Goal: Check status: Check status

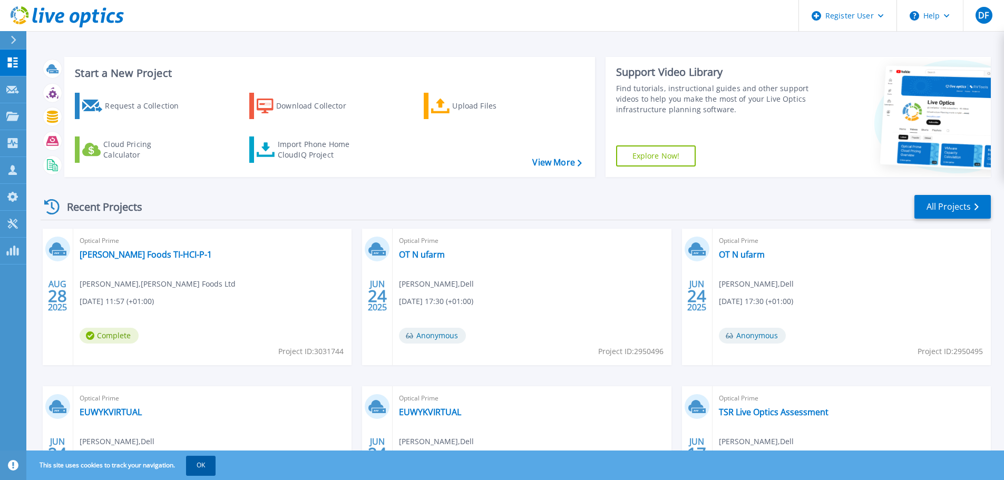
click at [203, 463] on button "OK" at bounding box center [201, 465] width 30 height 19
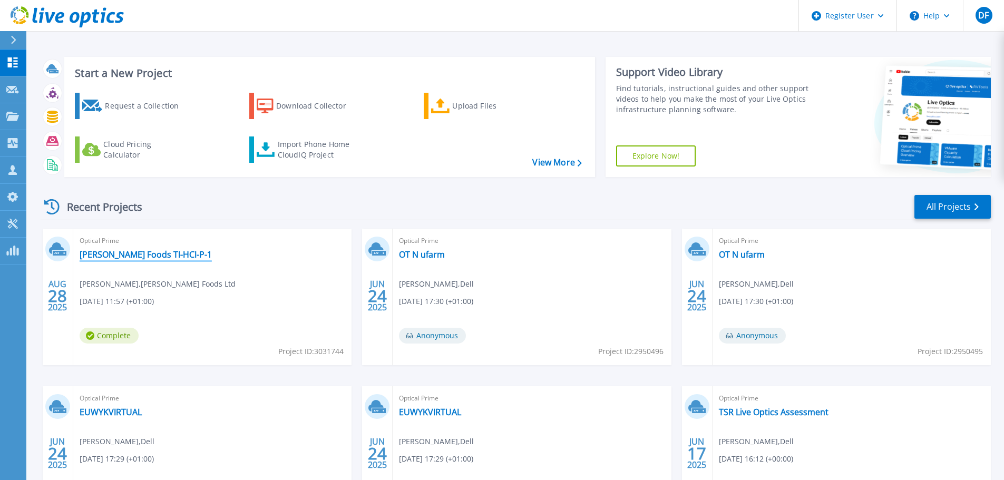
click at [110, 253] on link "Avara Foods TI-HCI-P-1" at bounding box center [146, 254] width 132 height 11
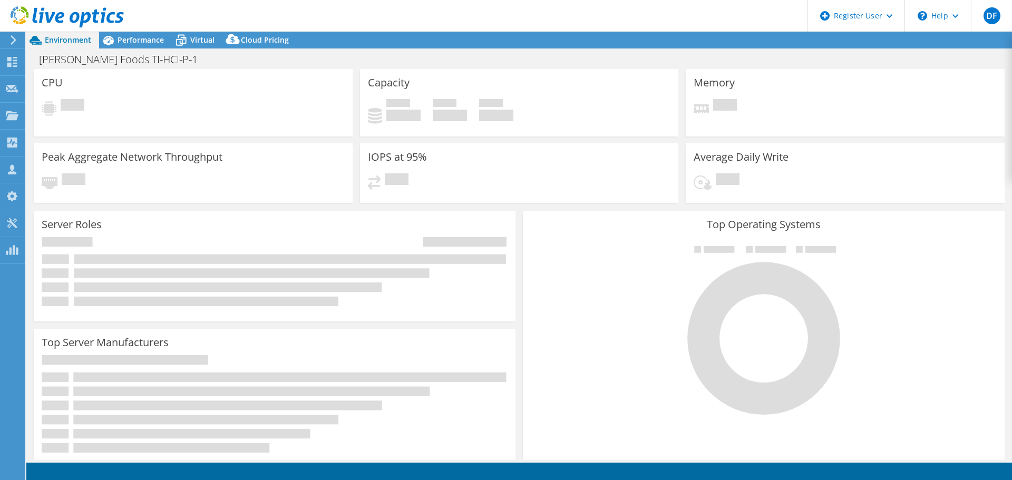
select select "USD"
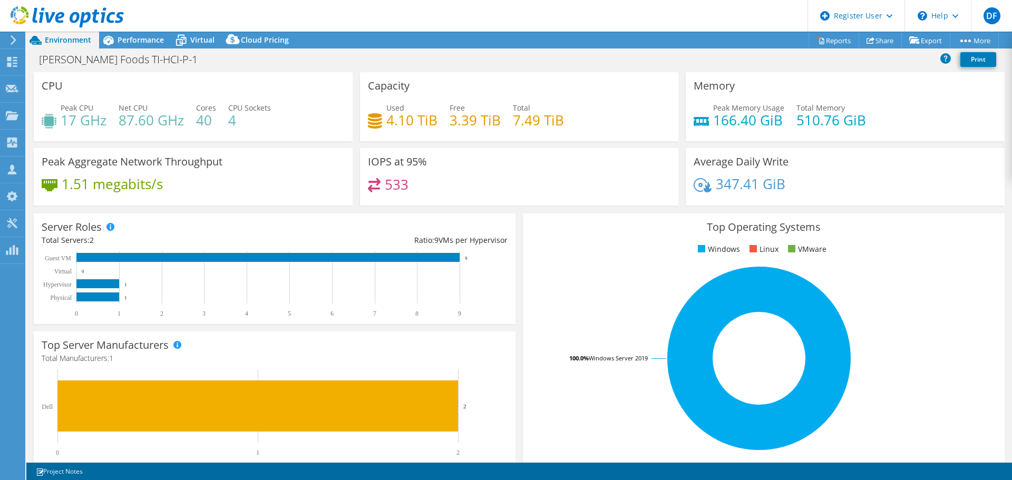
drag, startPoint x: 141, startPoint y: 35, endPoint x: 141, endPoint y: 61, distance: 25.3
click at [141, 35] on span "Performance" at bounding box center [141, 40] width 46 height 10
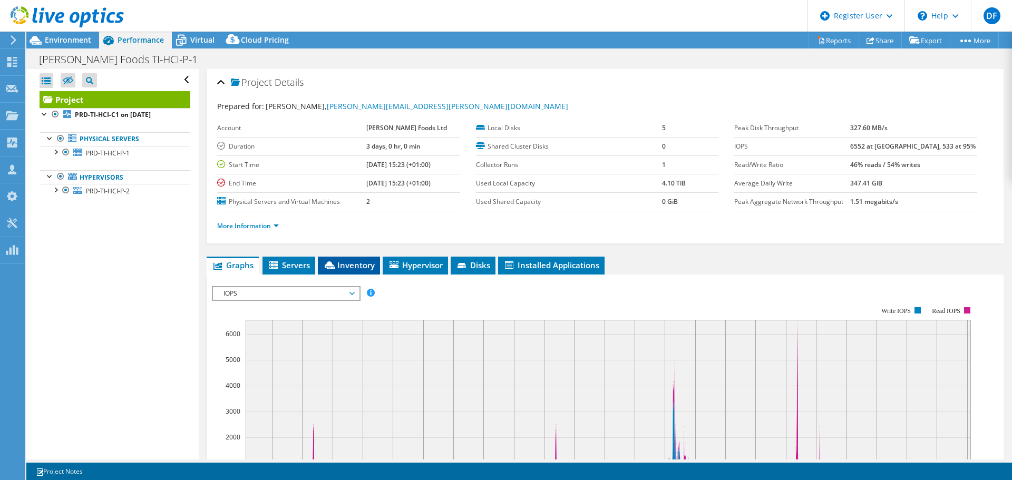
click at [344, 274] on li "Inventory" at bounding box center [349, 266] width 62 height 18
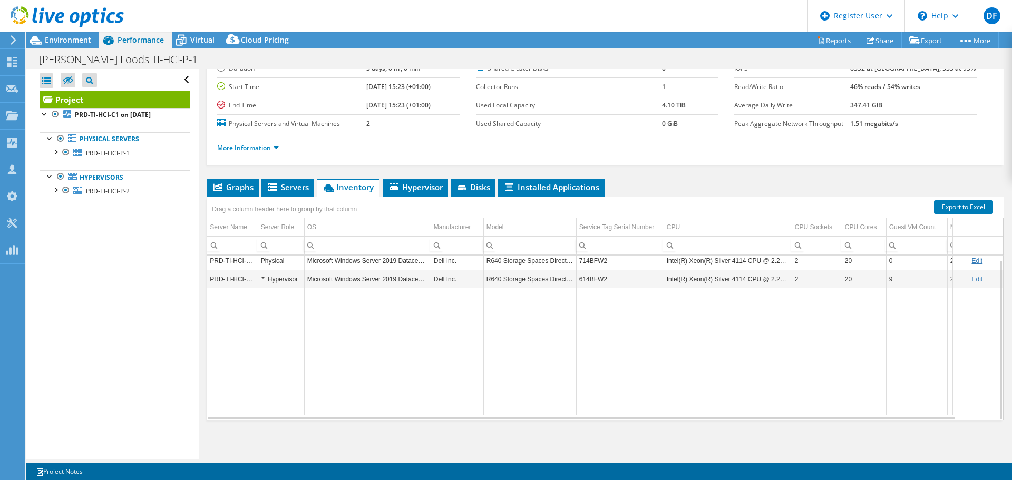
scroll to position [79, 0]
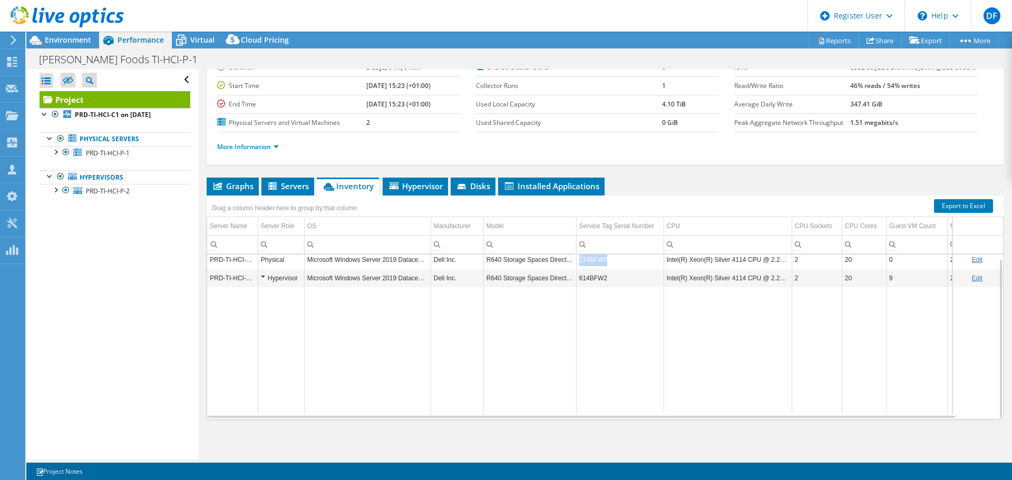
drag, startPoint x: 607, startPoint y: 261, endPoint x: 580, endPoint y: 263, distance: 26.4
click at [580, 263] on td "714BFW2" at bounding box center [620, 259] width 88 height 18
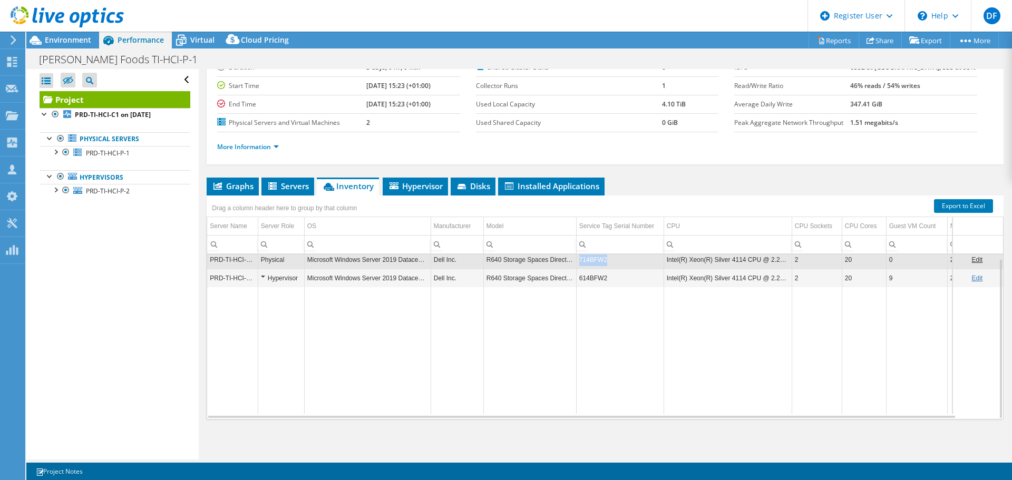
copy td "714BFW2"
click at [74, 43] on span "Environment" at bounding box center [68, 40] width 46 height 10
